Goal: Task Accomplishment & Management: Use online tool/utility

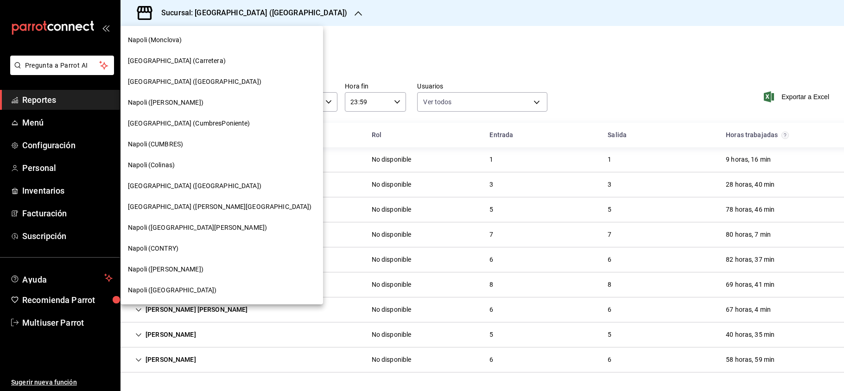
click at [182, 141] on html "Pregunta a Parrot AI Reportes Menú Configuración Personal Inventarios Facturaci…" at bounding box center [422, 195] width 844 height 391
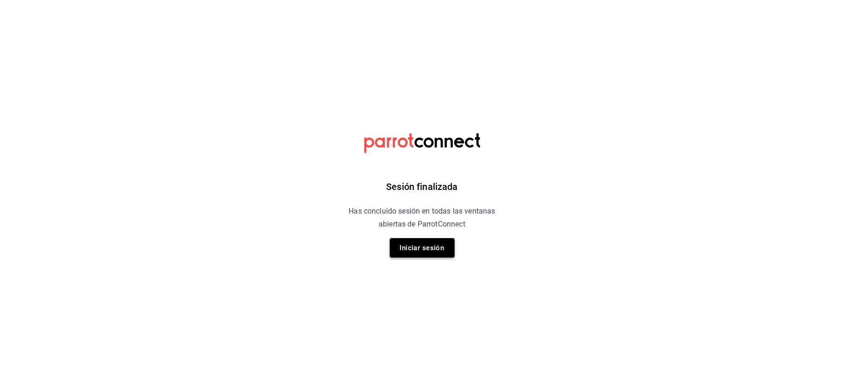
click at [430, 244] on button "Iniciar sesión" at bounding box center [422, 247] width 65 height 19
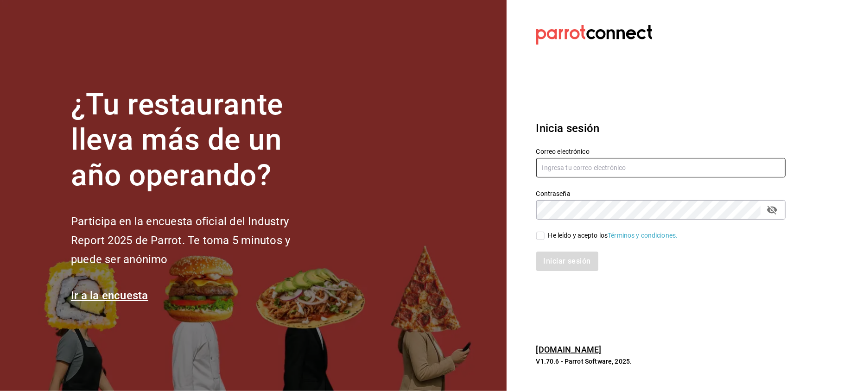
type input "[EMAIL_ADDRESS][DOMAIN_NAME]"
click at [537, 235] on input "He leído y acepto los Términos y condiciones." at bounding box center [540, 236] width 8 height 8
checkbox input "true"
click at [552, 258] on button "Iniciar sesión" at bounding box center [567, 261] width 63 height 19
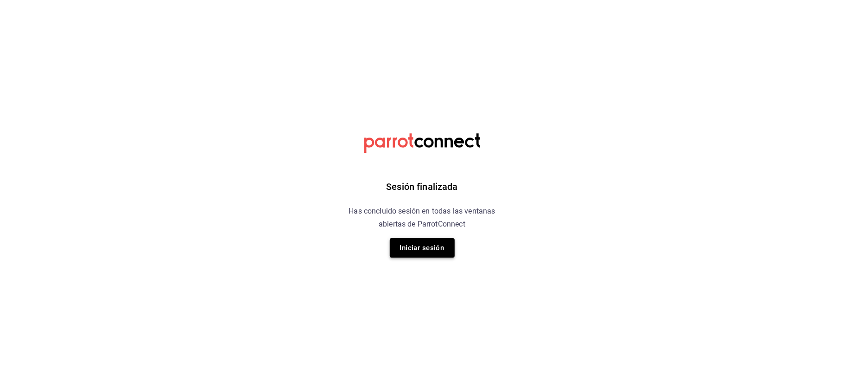
click at [451, 241] on button "Iniciar sesión" at bounding box center [422, 247] width 65 height 19
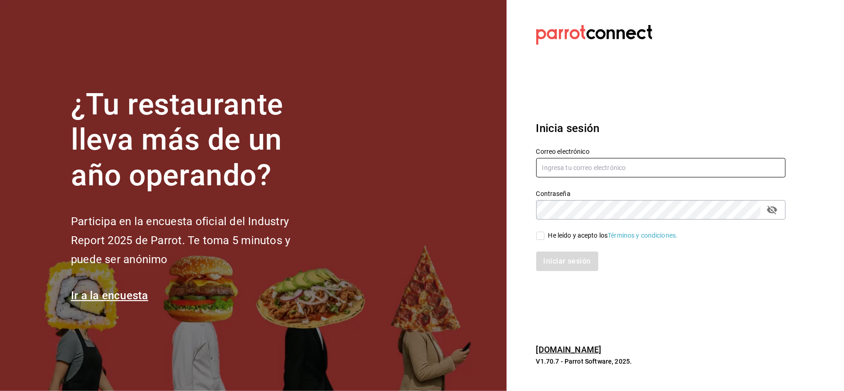
type input "[EMAIL_ADDRESS][DOMAIN_NAME]"
click at [539, 235] on input "He leído y acepto los Términos y condiciones." at bounding box center [540, 236] width 8 height 8
checkbox input "true"
click at [554, 260] on button "Iniciar sesión" at bounding box center [567, 261] width 63 height 19
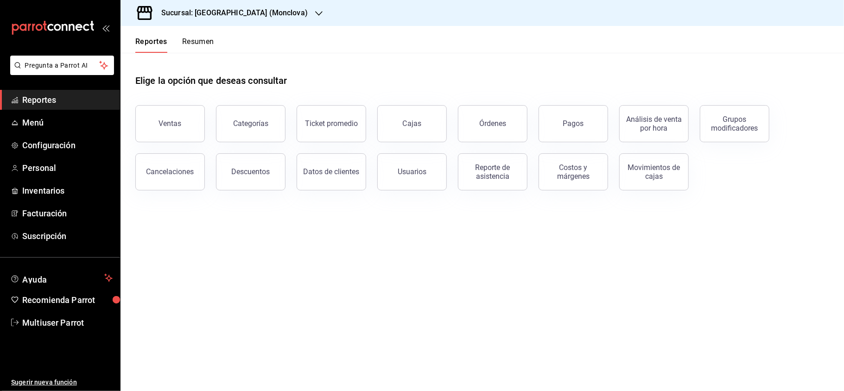
click at [258, 17] on div "Sucursal: Napoli (Monclova)" at bounding box center [227, 13] width 198 height 26
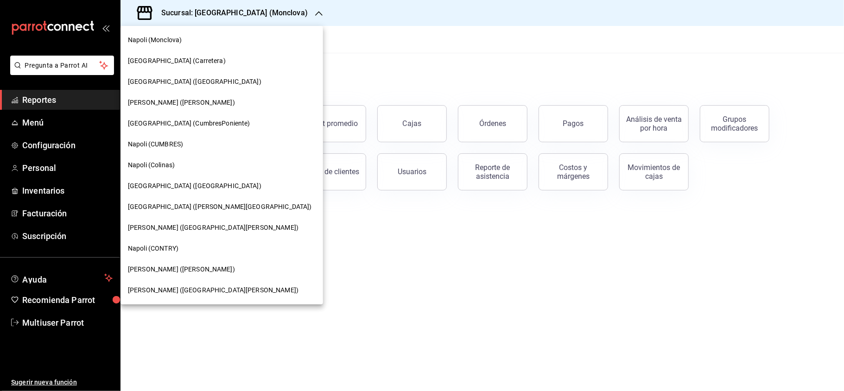
click at [180, 141] on span "Napoli (CUMBRES)" at bounding box center [155, 145] width 55 height 10
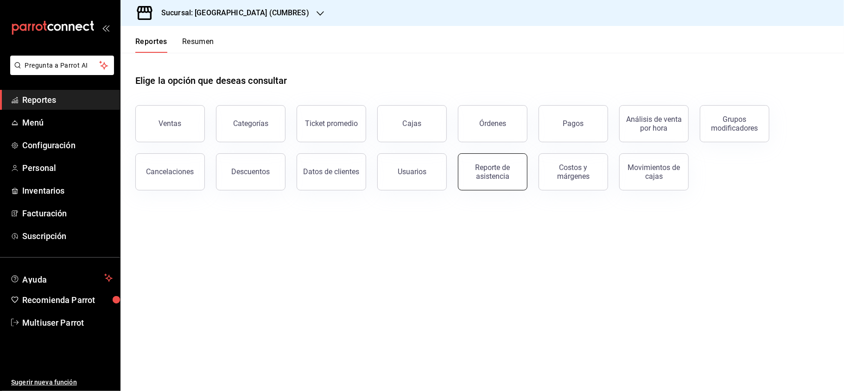
click at [484, 172] on div "Reporte de asistencia" at bounding box center [492, 172] width 57 height 18
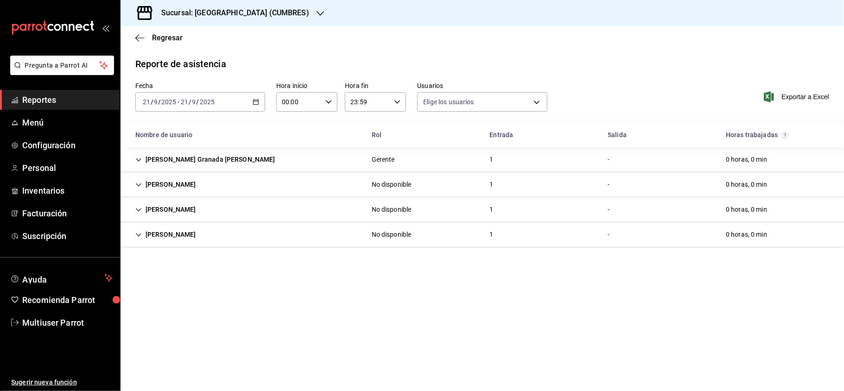
type input "b6226d60-c04f-4402-95fb-db08ea136f4e,5d6f911a-de2b-4beb-a382-33cb6516ab1e,f0322…"
click at [260, 104] on div "2025-09-21 21 / 9 / 2025 - 2025-09-21 21 / 9 / 2025" at bounding box center [200, 101] width 130 height 19
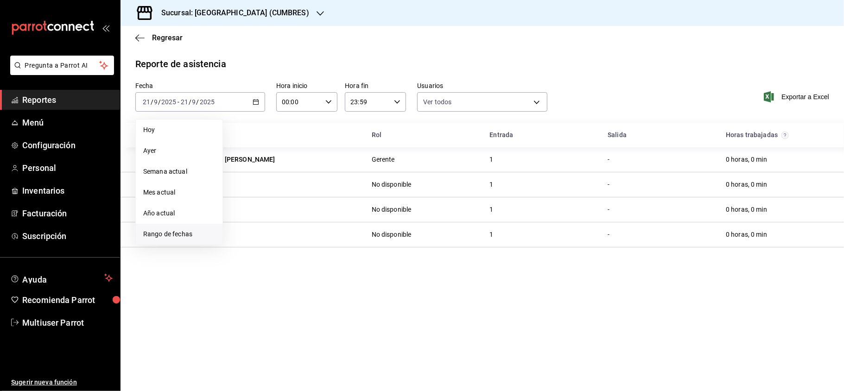
click at [187, 235] on span "Rango de fechas" at bounding box center [179, 234] width 72 height 10
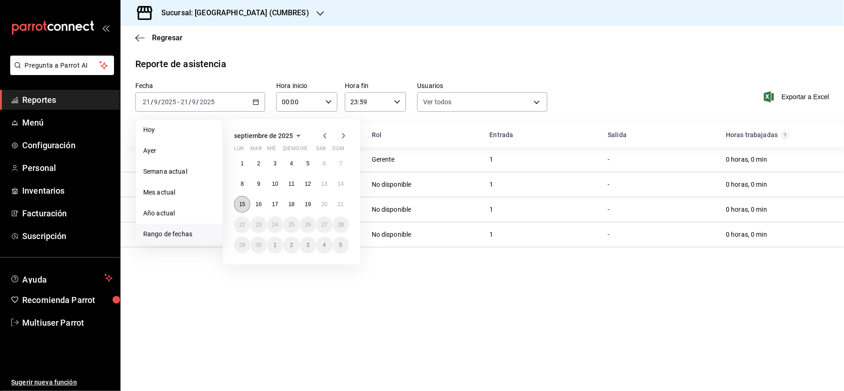
click at [247, 205] on button "15" at bounding box center [242, 204] width 16 height 17
click at [338, 204] on abbr "21" at bounding box center [341, 204] width 6 height 6
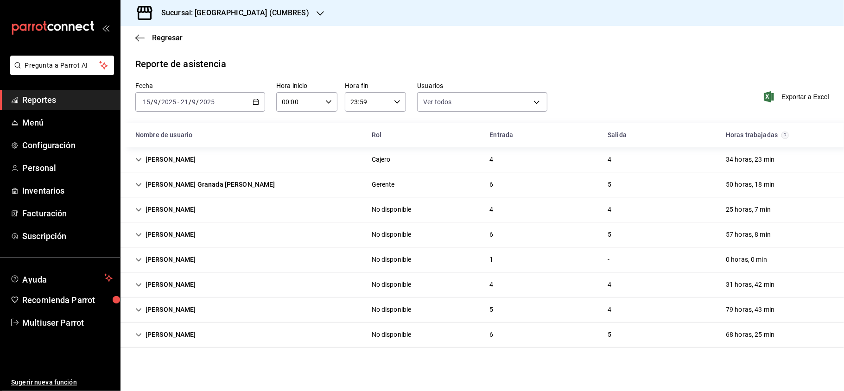
click at [184, 308] on div "Danna Alexandra Moreno Ortiz" at bounding box center [166, 309] width 76 height 17
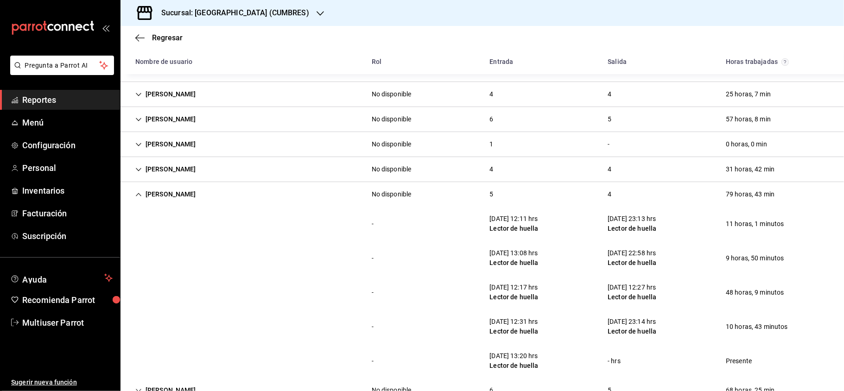
scroll to position [143, 0]
